Goal: Task Accomplishment & Management: Manage account settings

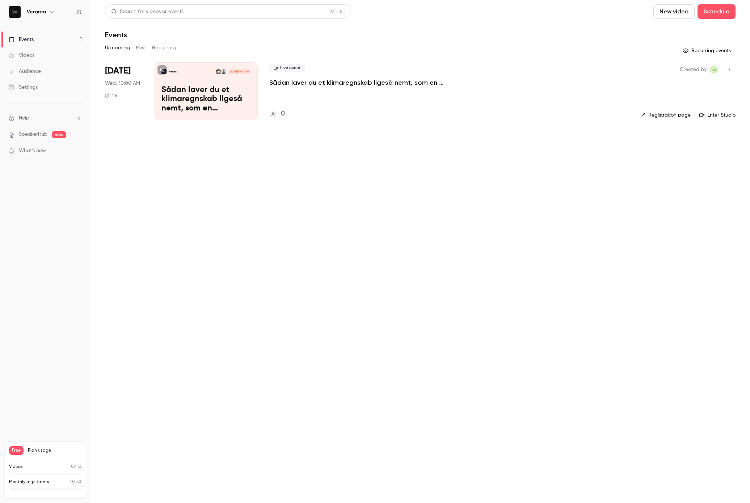
click at [42, 13] on h6 "Verarca" at bounding box center [36, 11] width 19 height 7
click at [49, 13] on icon "button" at bounding box center [52, 12] width 6 height 6
click at [46, 103] on div "Log out" at bounding box center [67, 105] width 83 height 7
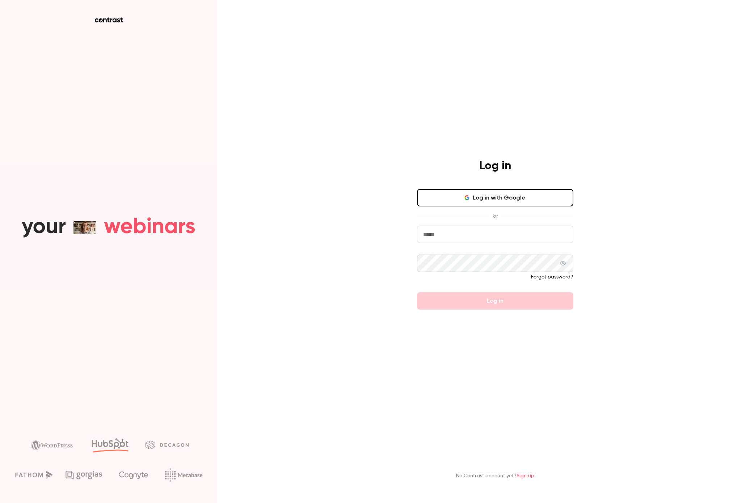
click at [493, 231] on input "email" at bounding box center [495, 234] width 156 height 17
click at [466, 233] on input "email" at bounding box center [495, 234] width 156 height 17
type input "**********"
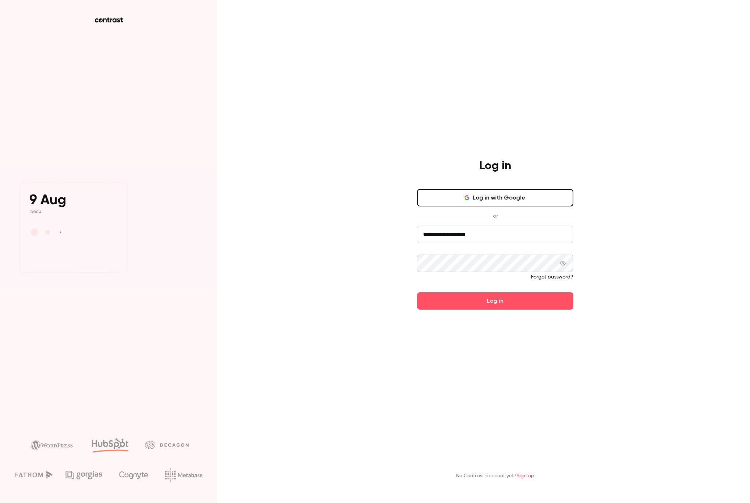
click at [417, 292] on button "Log in" at bounding box center [495, 300] width 156 height 17
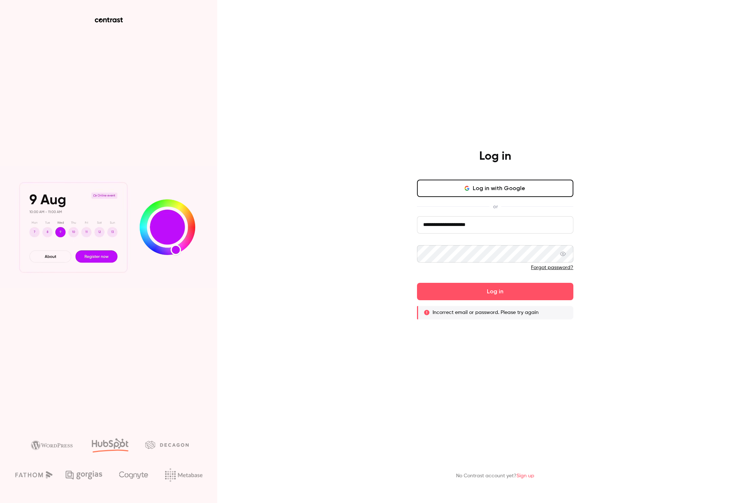
click at [563, 253] on icon at bounding box center [563, 254] width 6 height 4
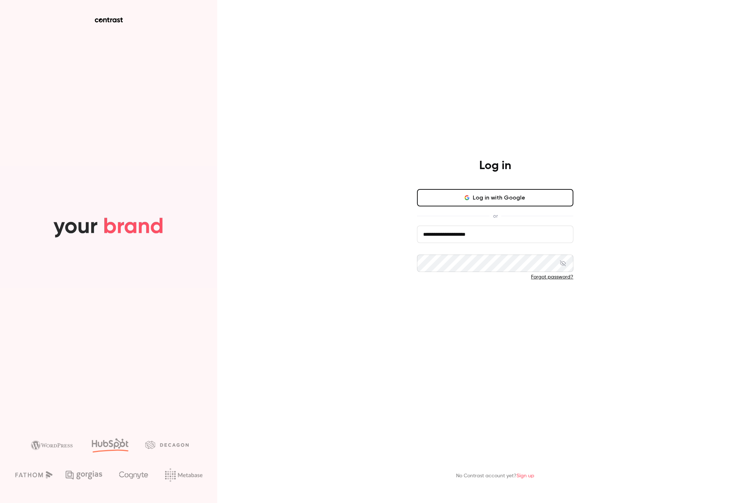
click at [517, 304] on button "Log in" at bounding box center [495, 300] width 156 height 17
